Goal: Browse casually

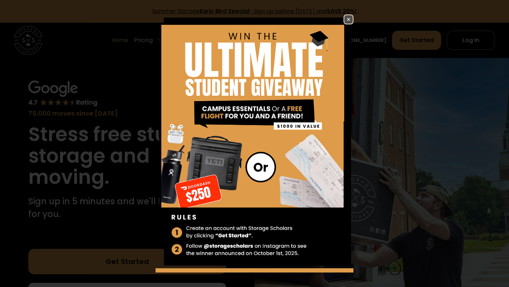
click at [349, 16] on img at bounding box center [348, 19] width 8 height 8
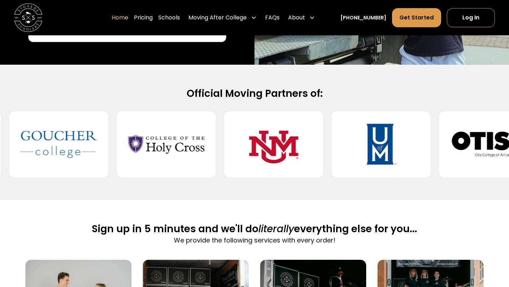
scroll to position [266, 0]
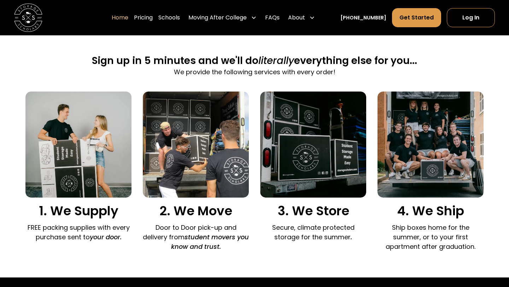
scroll to position [434, 0]
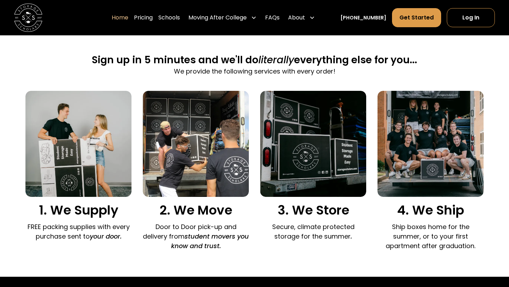
click at [70, 225] on p "FREE packing supplies with every purchase sent to your door." at bounding box center [78, 231] width 106 height 19
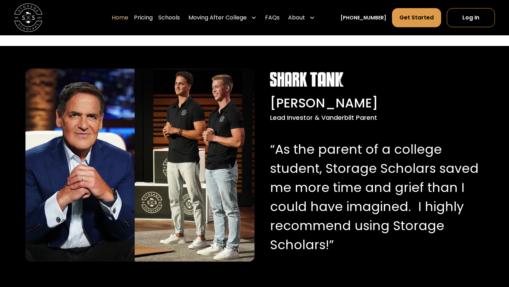
scroll to position [665, 0]
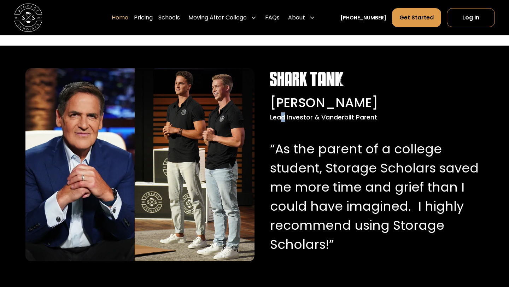
click at [284, 118] on div "Lead Investor & Vanderbilt Parent" at bounding box center [374, 117] width 209 height 10
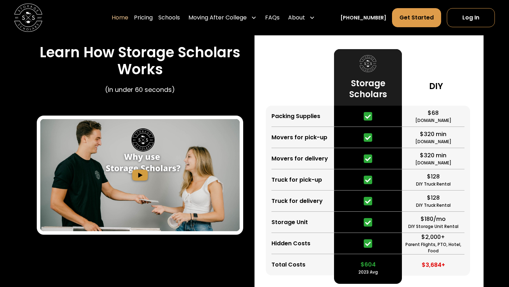
scroll to position [1285, 0]
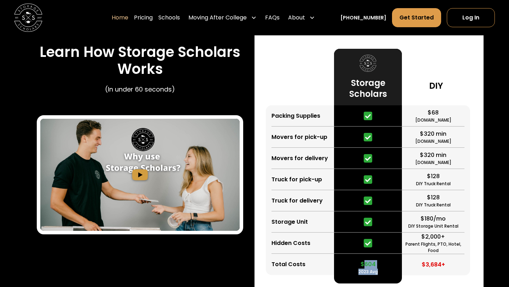
drag, startPoint x: 362, startPoint y: 266, endPoint x: 386, endPoint y: 276, distance: 25.8
click at [386, 276] on div "Storage Scholars $604 2023 Avg" at bounding box center [368, 166] width 68 height 235
click at [393, 268] on div "$604 2023 Avg" at bounding box center [368, 264] width 68 height 21
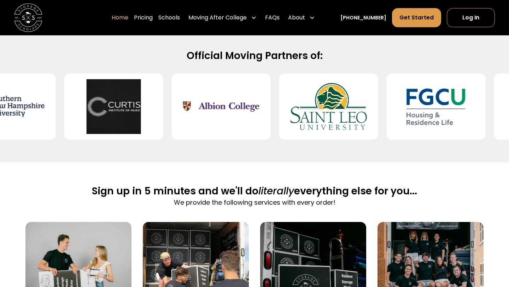
scroll to position [0, 0]
